Goal: Information Seeking & Learning: Learn about a topic

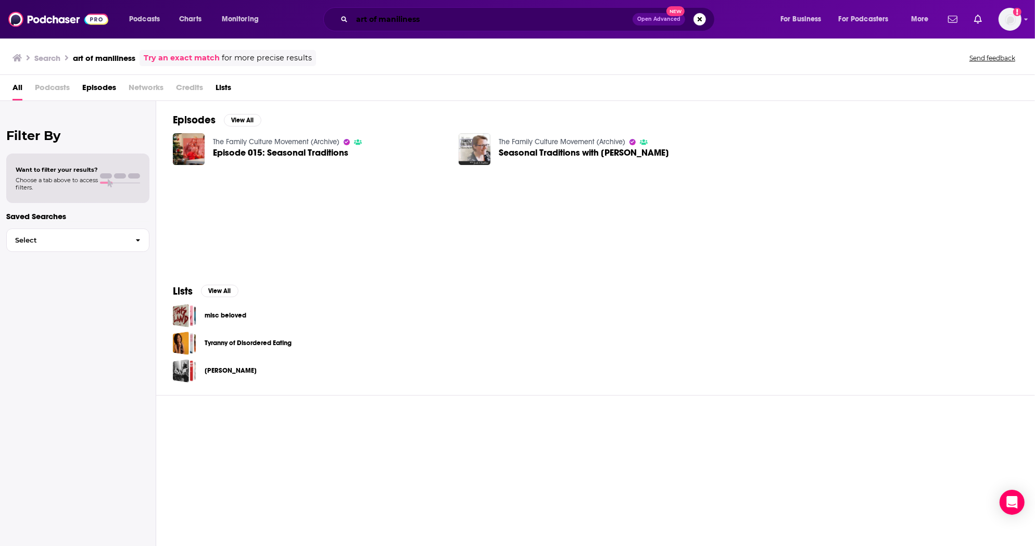
click at [561, 22] on input "art of maniliness" at bounding box center [492, 19] width 280 height 17
click at [448, 27] on div "art of maniliness Open Advanced New" at bounding box center [518, 19] width 391 height 24
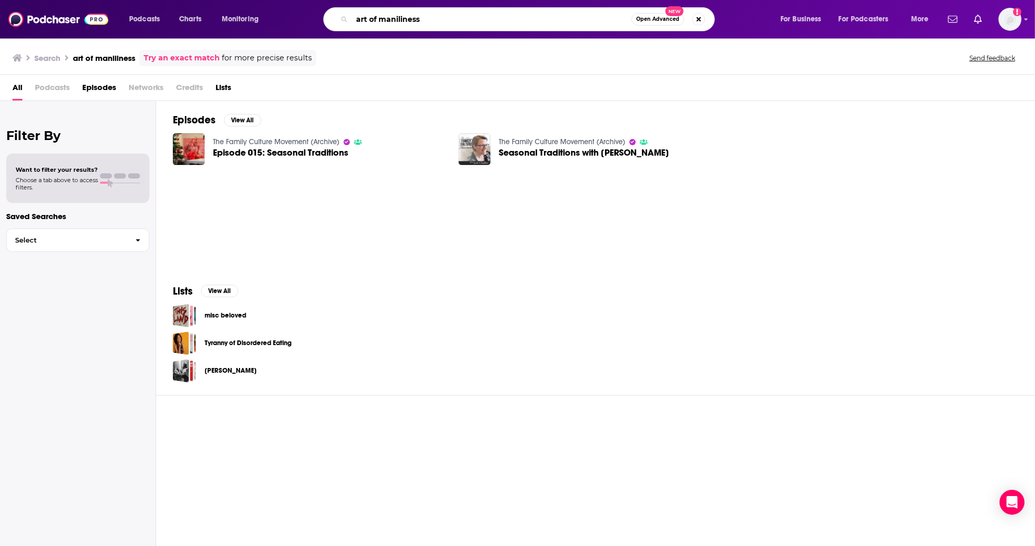
click at [446, 20] on input "art of maniliness" at bounding box center [491, 19] width 279 height 17
type input "art of man"
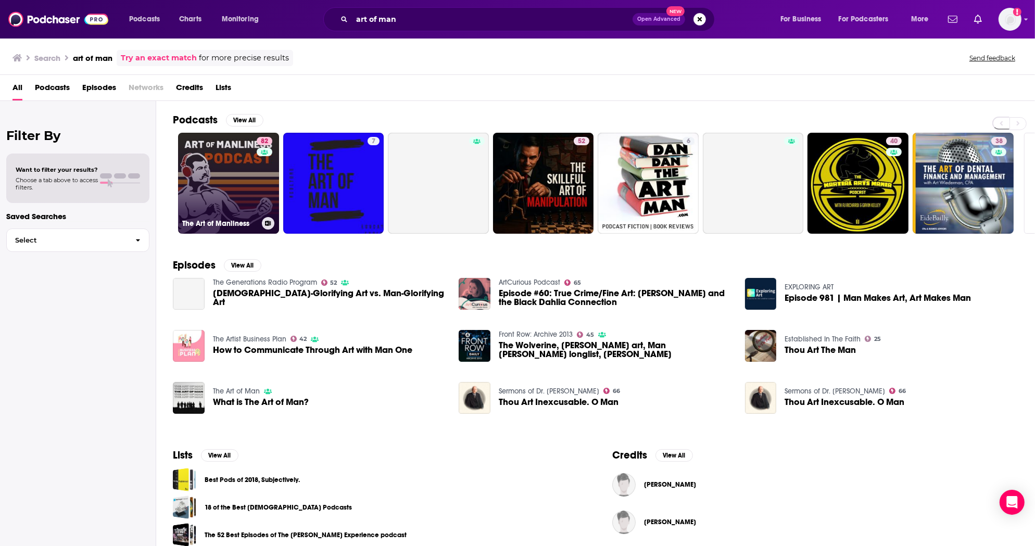
click at [235, 169] on link "82 The Art of Manliness" at bounding box center [228, 183] width 101 height 101
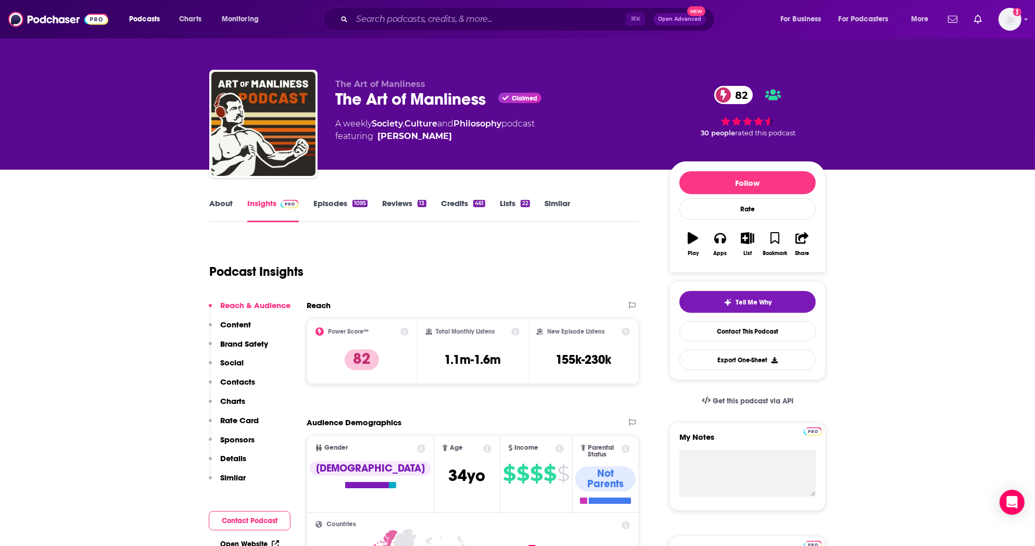
click at [327, 204] on link "Episodes 1095" at bounding box center [340, 210] width 54 height 24
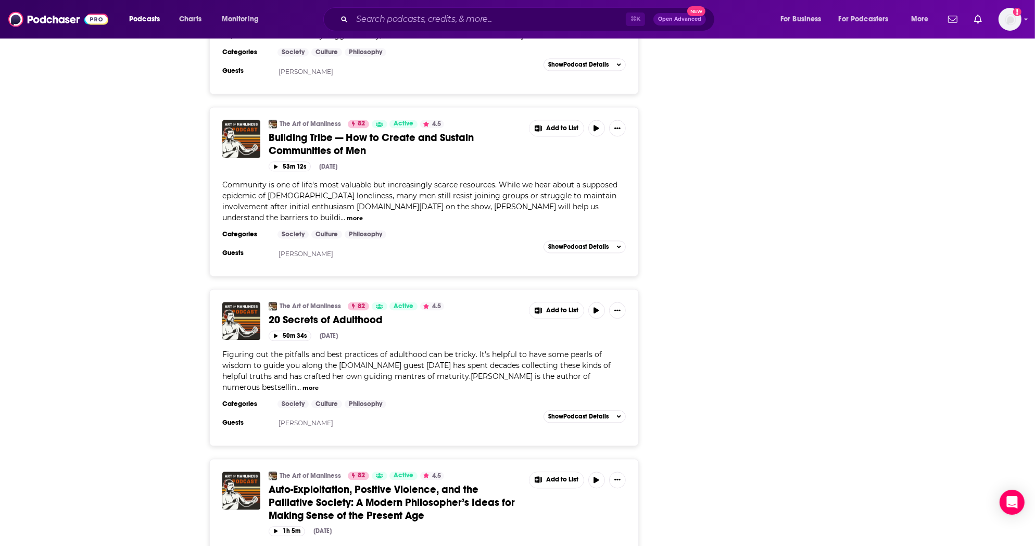
scroll to position [2426, 0]
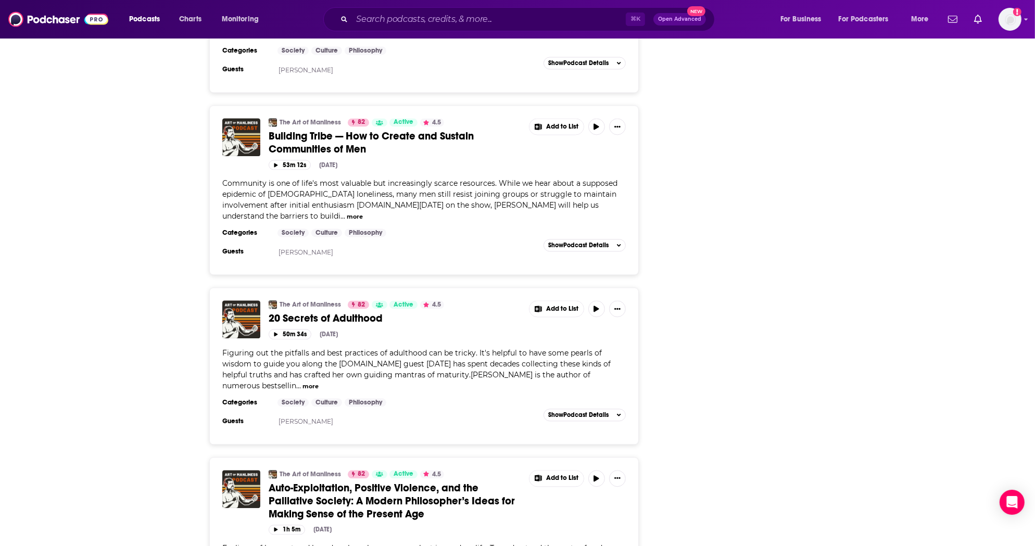
click at [354, 312] on span "20 Secrets of Adulthood" at bounding box center [326, 318] width 114 height 13
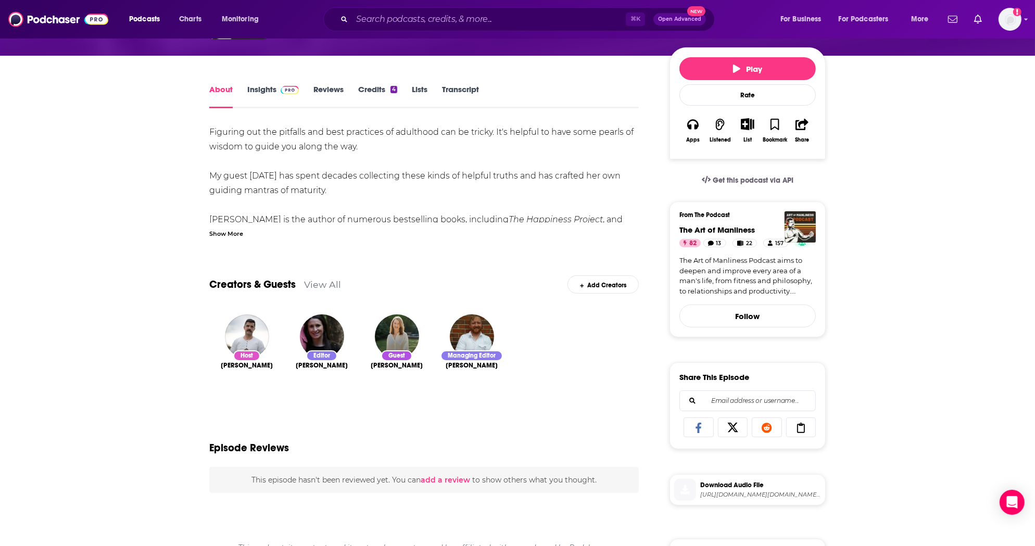
scroll to position [70, 0]
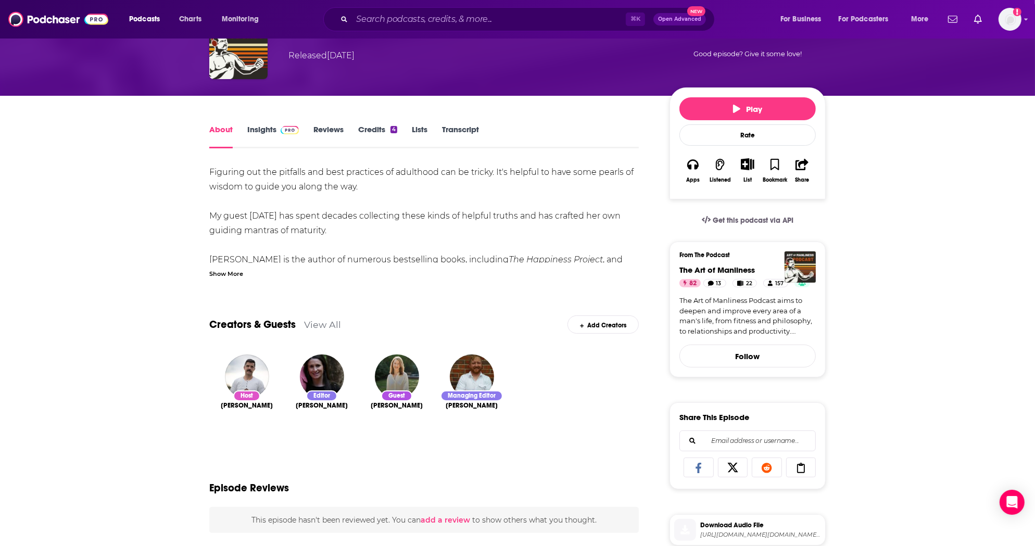
click at [265, 126] on link "Insights" at bounding box center [273, 136] width 52 height 24
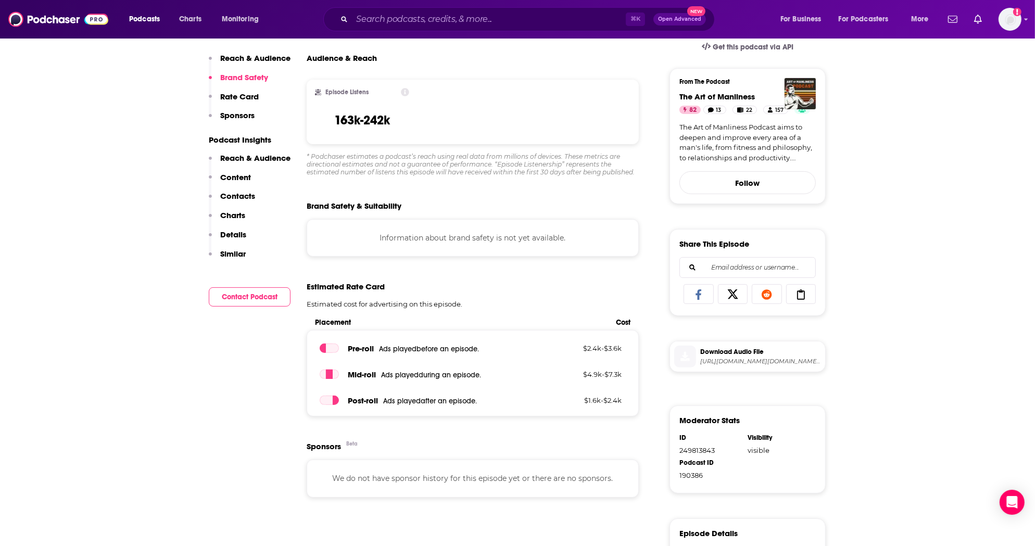
scroll to position [132, 0]
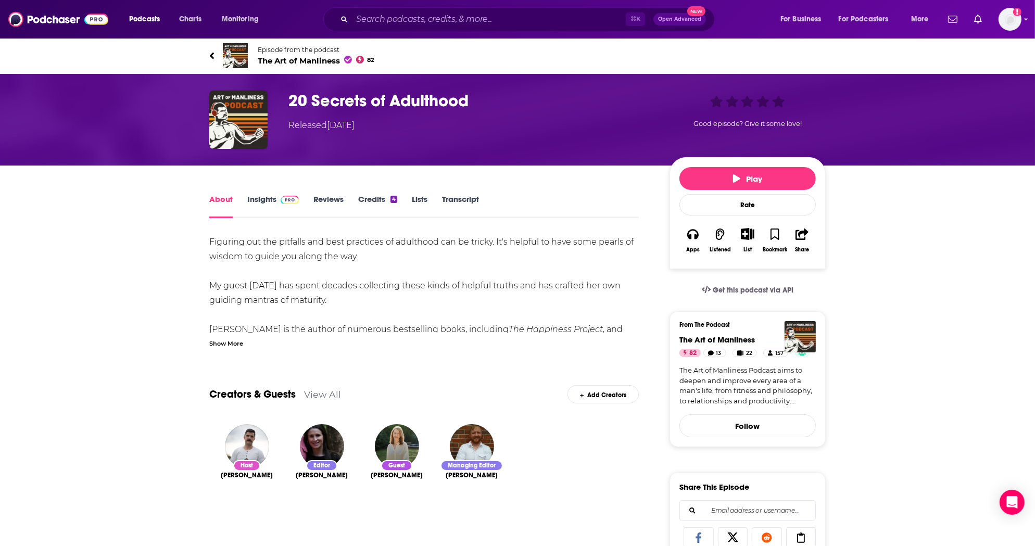
click at [259, 200] on link "Insights" at bounding box center [273, 206] width 52 height 24
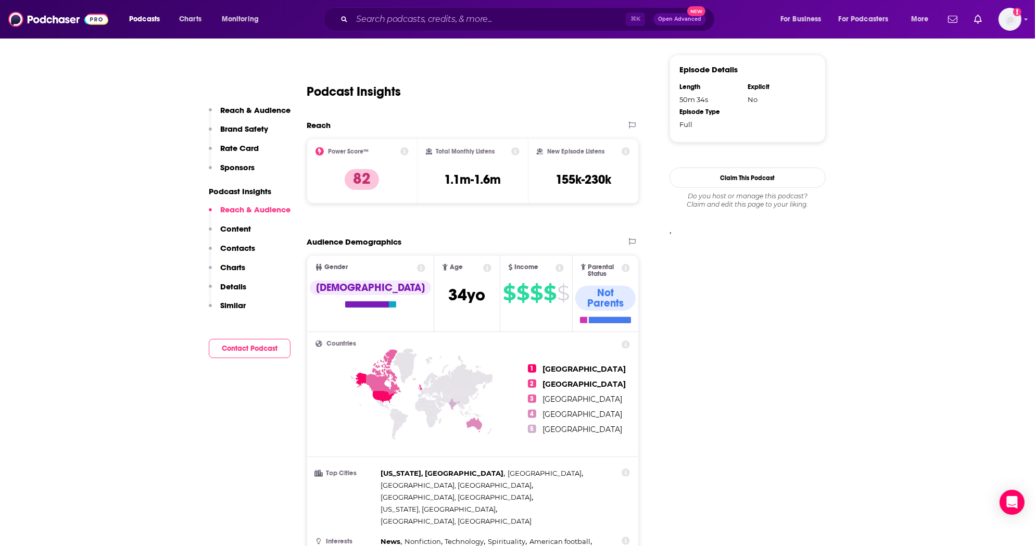
scroll to position [728, 0]
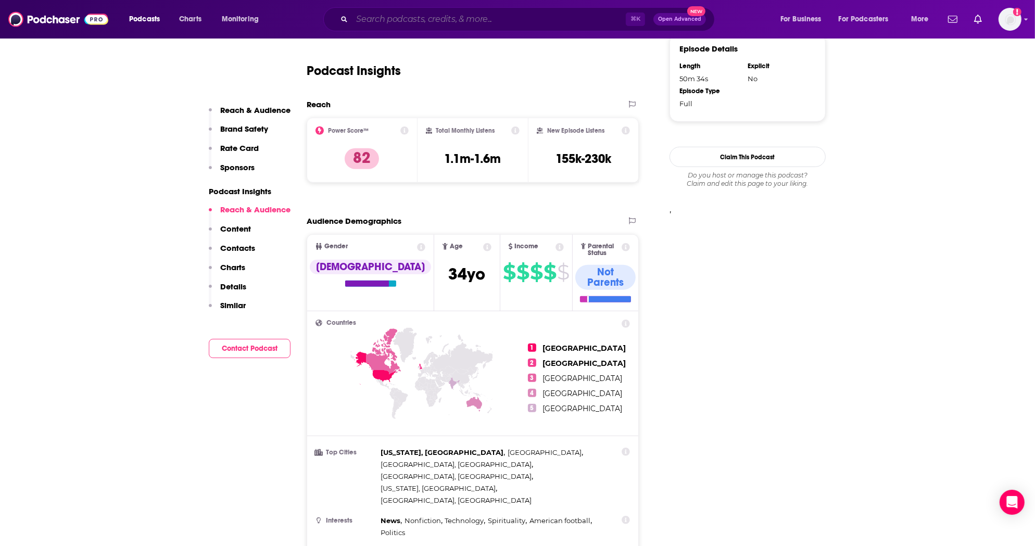
click at [375, 25] on input "Search podcasts, credits, & more..." at bounding box center [489, 19] width 274 height 17
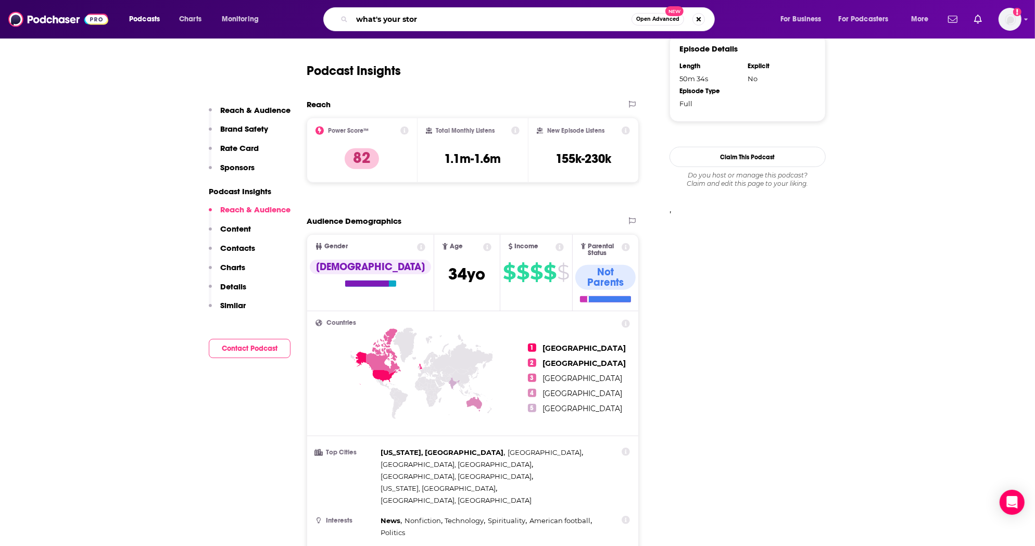
type input "what's your story"
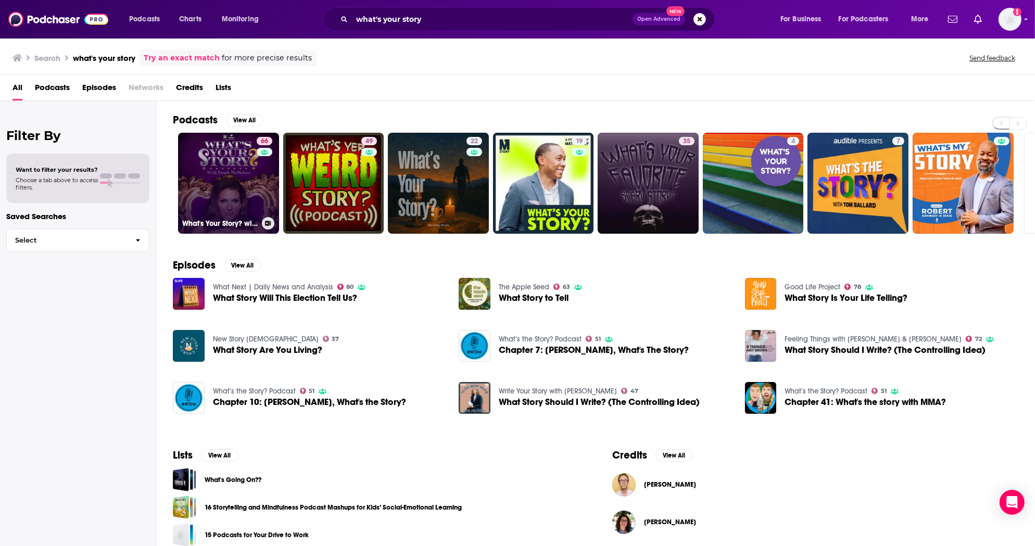
click at [231, 183] on link "66 What's Your Story? with [PERSON_NAME]" at bounding box center [228, 183] width 101 height 101
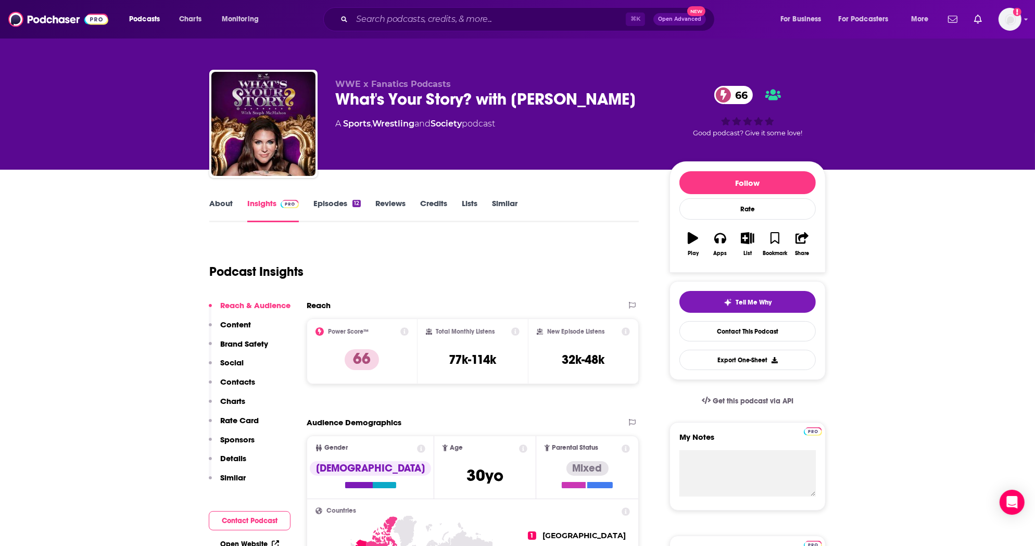
click at [318, 200] on link "Episodes 12" at bounding box center [336, 210] width 47 height 24
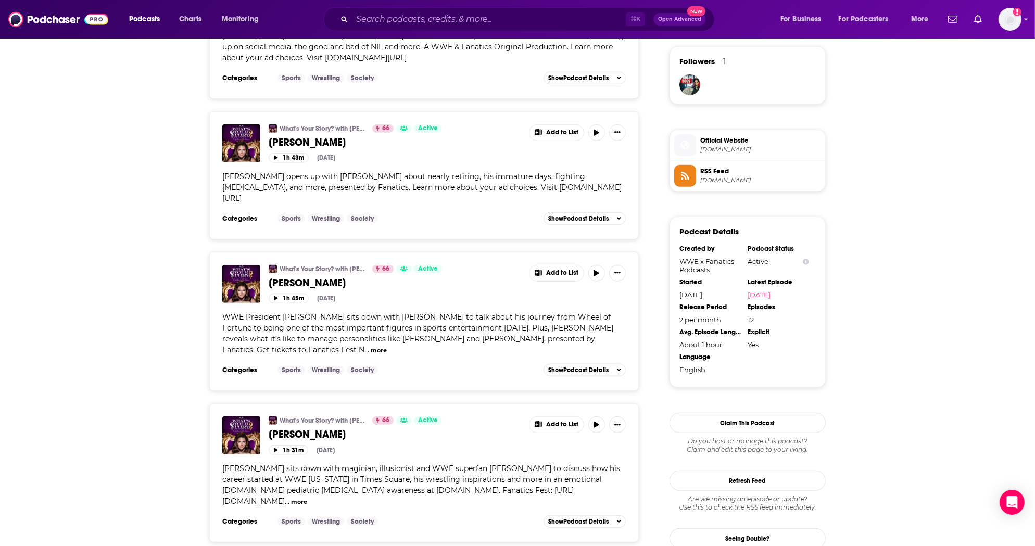
scroll to position [757, 0]
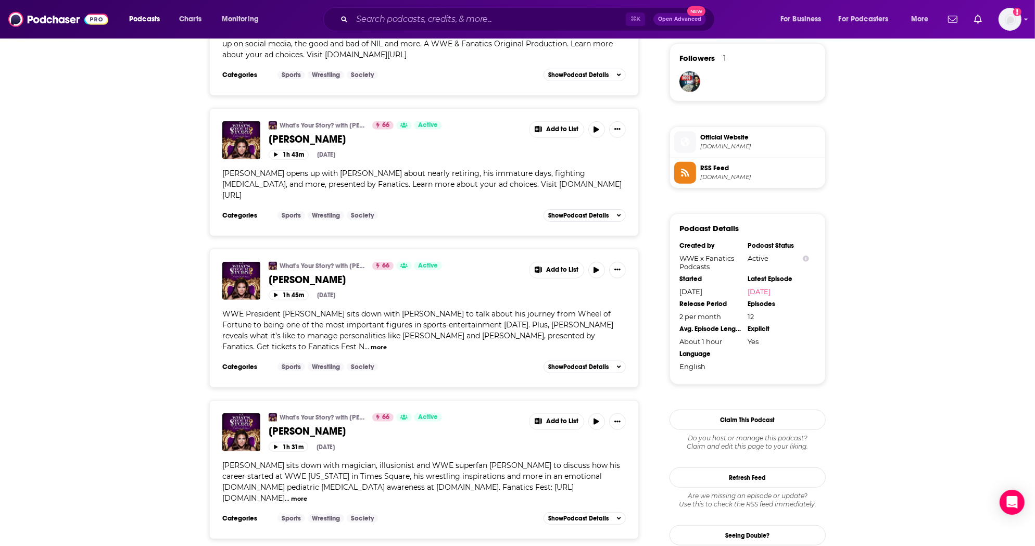
click at [312, 275] on span "[PERSON_NAME]" at bounding box center [307, 279] width 77 height 13
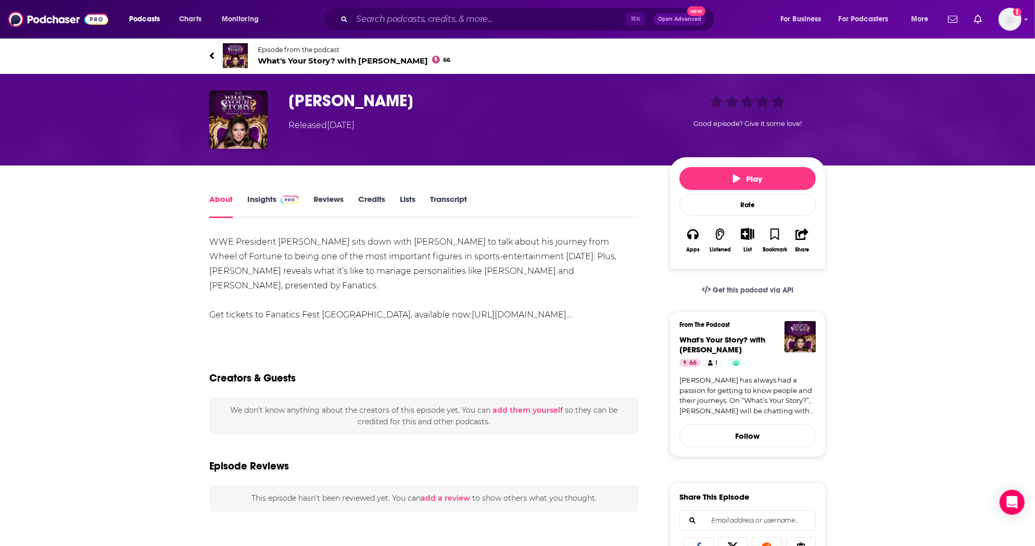
click at [265, 200] on link "Insights" at bounding box center [273, 206] width 52 height 24
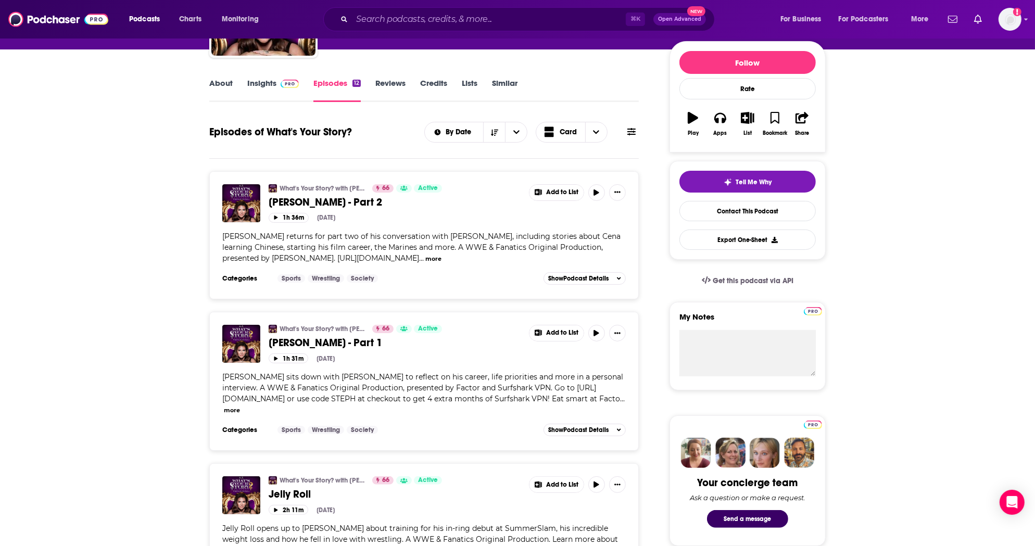
scroll to position [56, 0]
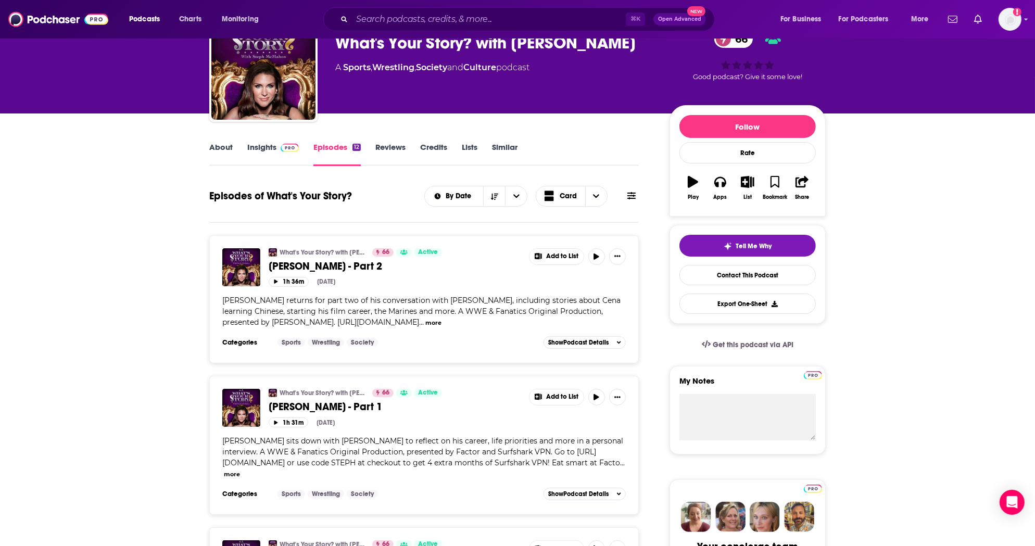
click at [327, 442] on div "What's Your Story? with [PERSON_NAME] 66 Active [PERSON_NAME] - Part 1 Add to L…" at bounding box center [423, 437] width 403 height 97
click at [327, 413] on span "[PERSON_NAME] - Part 1" at bounding box center [325, 406] width 113 height 13
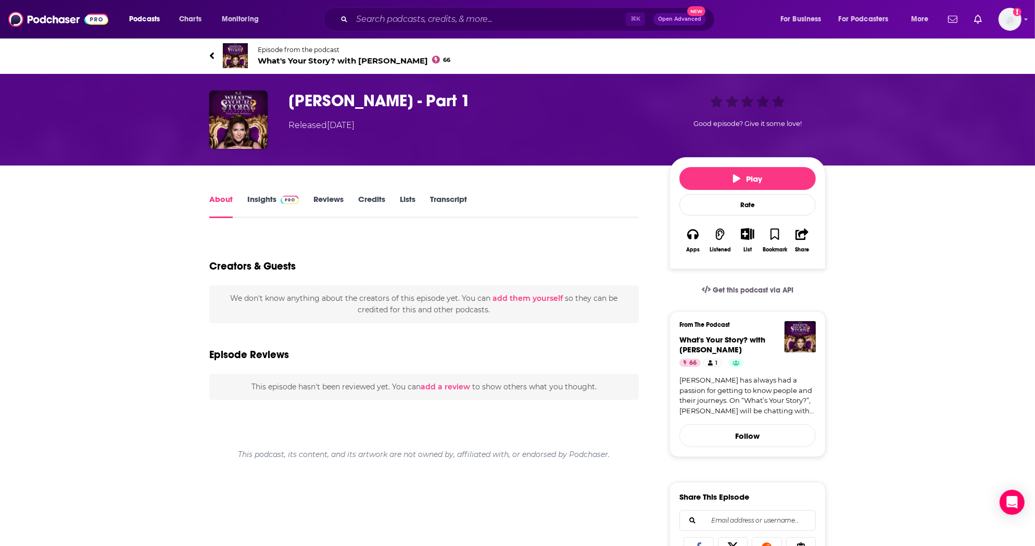
click at [269, 194] on link "Insights" at bounding box center [273, 206] width 52 height 24
